Goal: Task Accomplishment & Management: Manage account settings

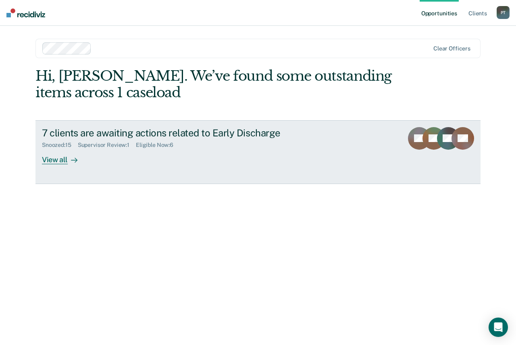
click at [49, 160] on div "View all" at bounding box center [64, 156] width 45 height 16
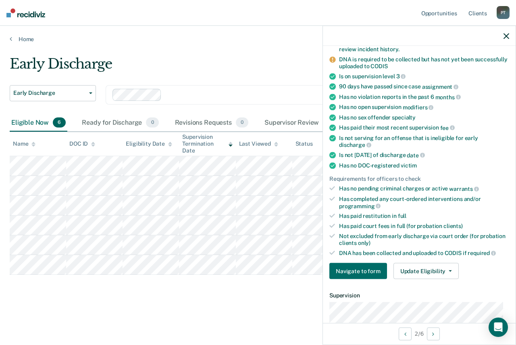
scroll to position [81, 0]
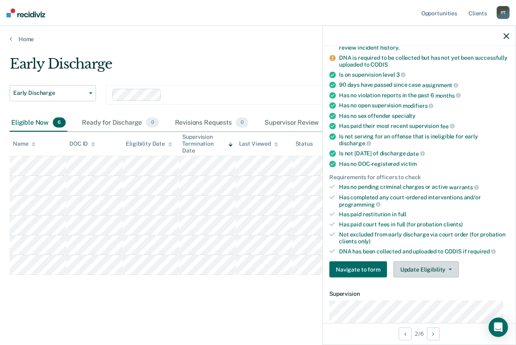
click at [424, 267] on button "Update Eligibility" at bounding box center [426, 269] width 65 height 16
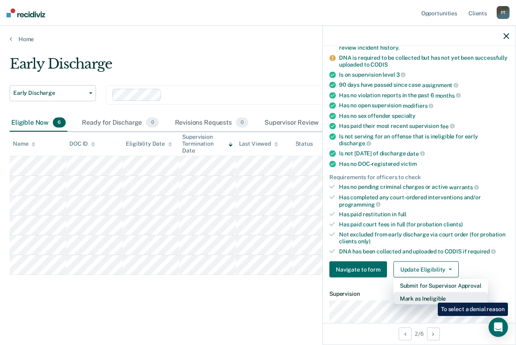
click at [432, 296] on button "Mark as Ineligible" at bounding box center [441, 298] width 94 height 13
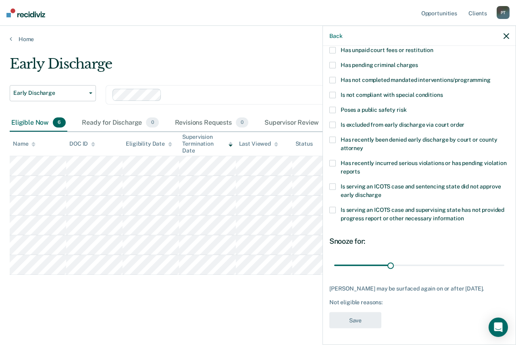
scroll to position [60, 0]
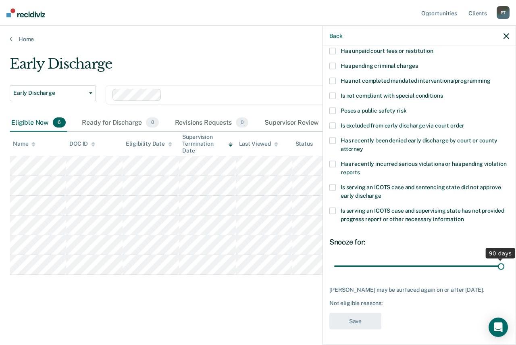
drag, startPoint x: 389, startPoint y: 267, endPoint x: 511, endPoint y: 276, distance: 122.6
type input "90"
click at [505, 273] on input "range" at bounding box center [419, 266] width 170 height 14
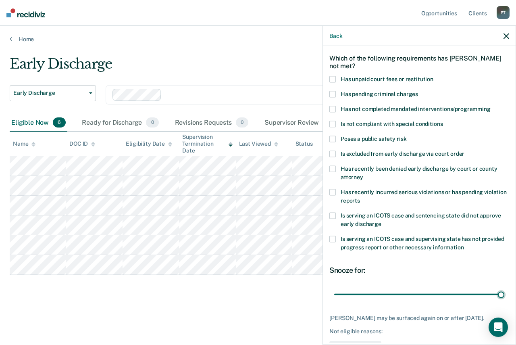
scroll to position [19, 0]
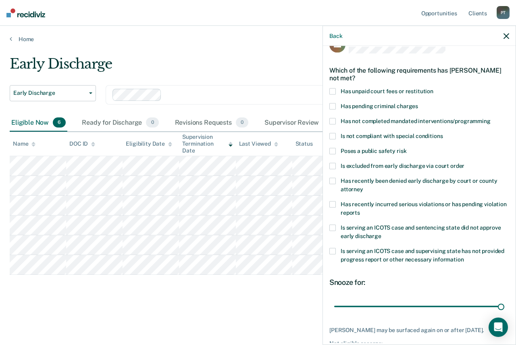
click at [333, 90] on span at bounding box center [333, 91] width 6 height 6
click at [333, 122] on span at bounding box center [333, 121] width 6 height 6
click at [332, 203] on span at bounding box center [333, 204] width 6 height 6
drag, startPoint x: 334, startPoint y: 227, endPoint x: 346, endPoint y: 218, distance: 14.6
click at [346, 218] on div "CL Which of the following requirements has [PERSON_NAME] not met? Has unpaid co…" at bounding box center [420, 205] width 180 height 338
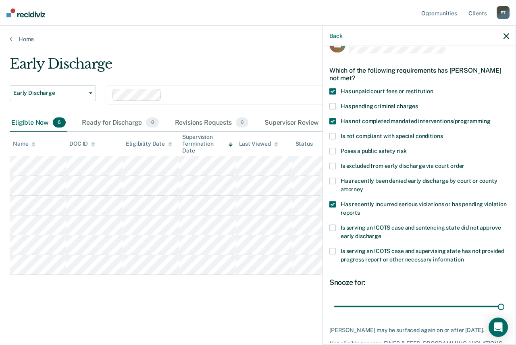
scroll to position [60, 0]
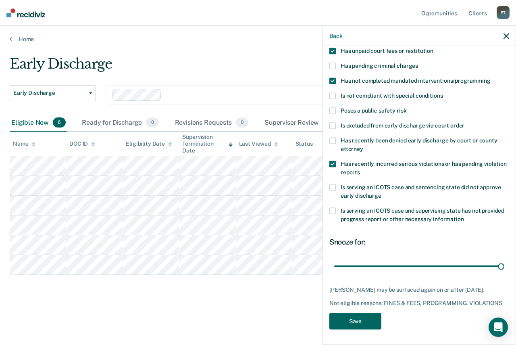
click at [360, 317] on button "Save" at bounding box center [356, 321] width 52 height 17
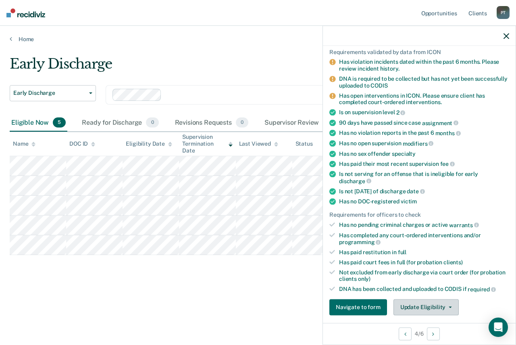
click at [413, 305] on button "Update Eligibility" at bounding box center [426, 307] width 65 height 16
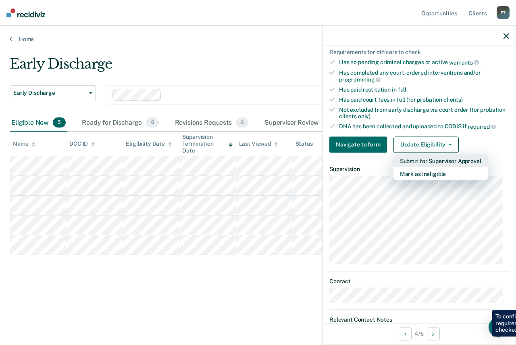
scroll to position [227, 0]
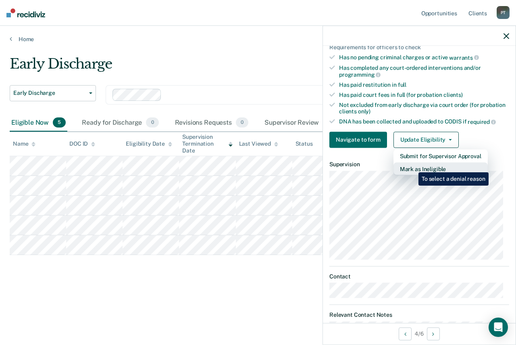
click at [413, 166] on button "Mark as Ineligible" at bounding box center [441, 168] width 94 height 13
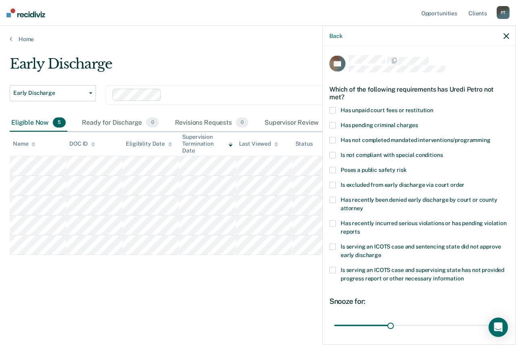
scroll to position [0, 0]
click at [331, 111] on span at bounding box center [333, 111] width 6 height 6
click at [332, 142] on span at bounding box center [333, 141] width 6 height 6
click at [333, 221] on span at bounding box center [333, 224] width 6 height 6
drag, startPoint x: 389, startPoint y: 325, endPoint x: 522, endPoint y: 332, distance: 133.7
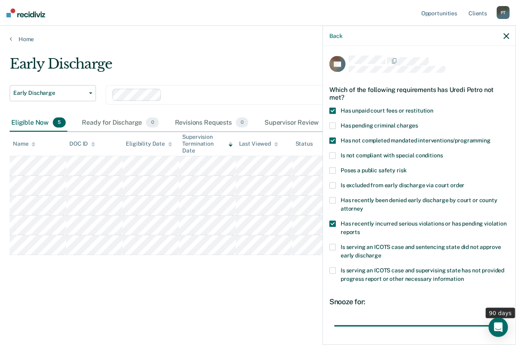
type input "90"
click at [505, 332] on input "range" at bounding box center [419, 326] width 170 height 14
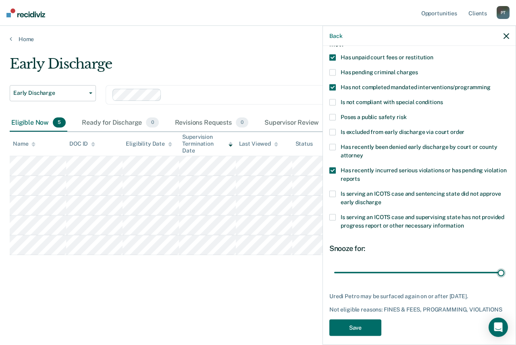
scroll to position [60, 0]
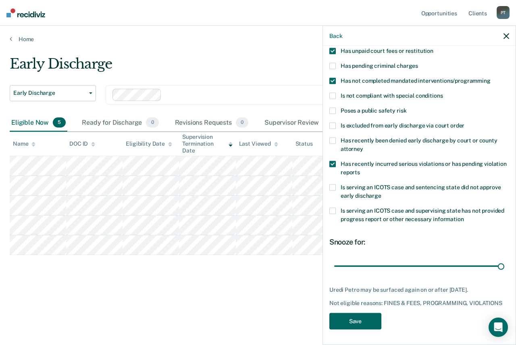
click at [364, 317] on button "Save" at bounding box center [356, 321] width 52 height 17
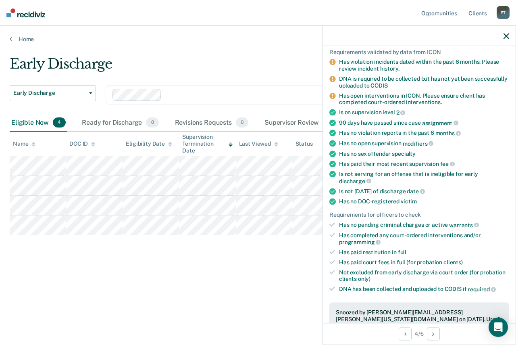
click at [288, 260] on div "Early Discharge Early Discharge Early Discharge Clear officers Eligible Now 4 R…" at bounding box center [258, 170] width 497 height 229
